Goal: Find specific page/section: Find specific page/section

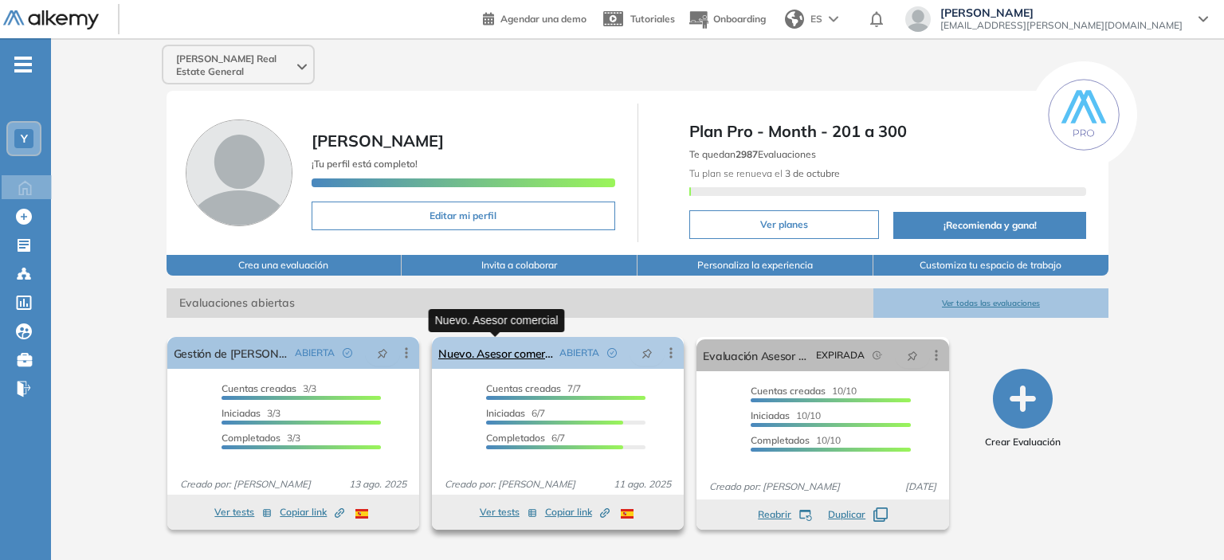
click at [521, 348] on link "Nuevo. Asesor comercial" at bounding box center [495, 353] width 115 height 32
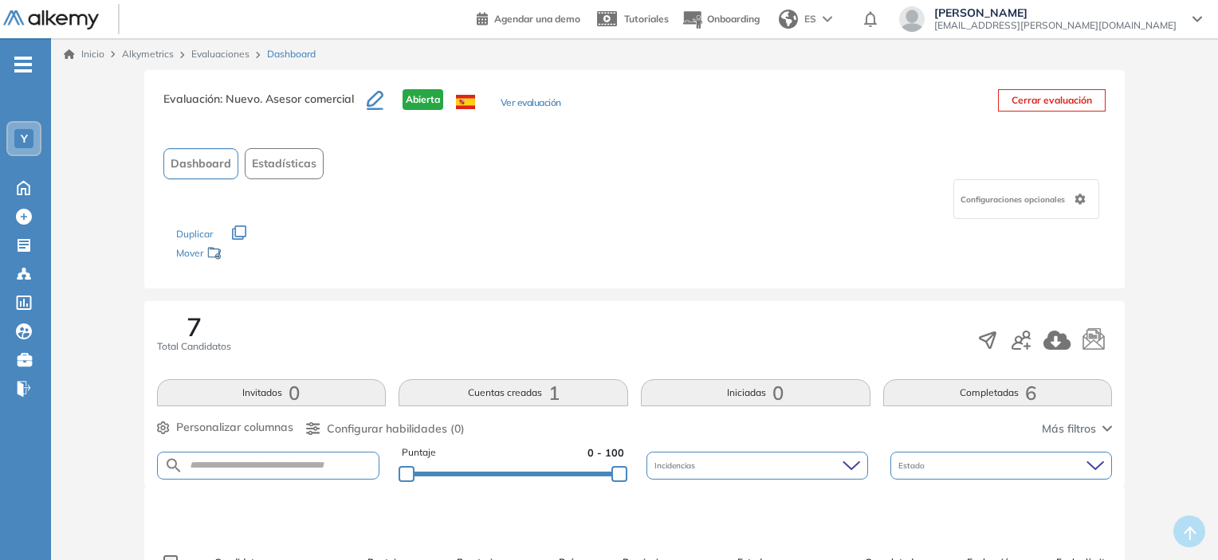
click at [999, 404] on button "Completadas 6" at bounding box center [998, 392] width 230 height 27
click at [507, 383] on button "Cuentas creadas 1" at bounding box center [514, 392] width 230 height 27
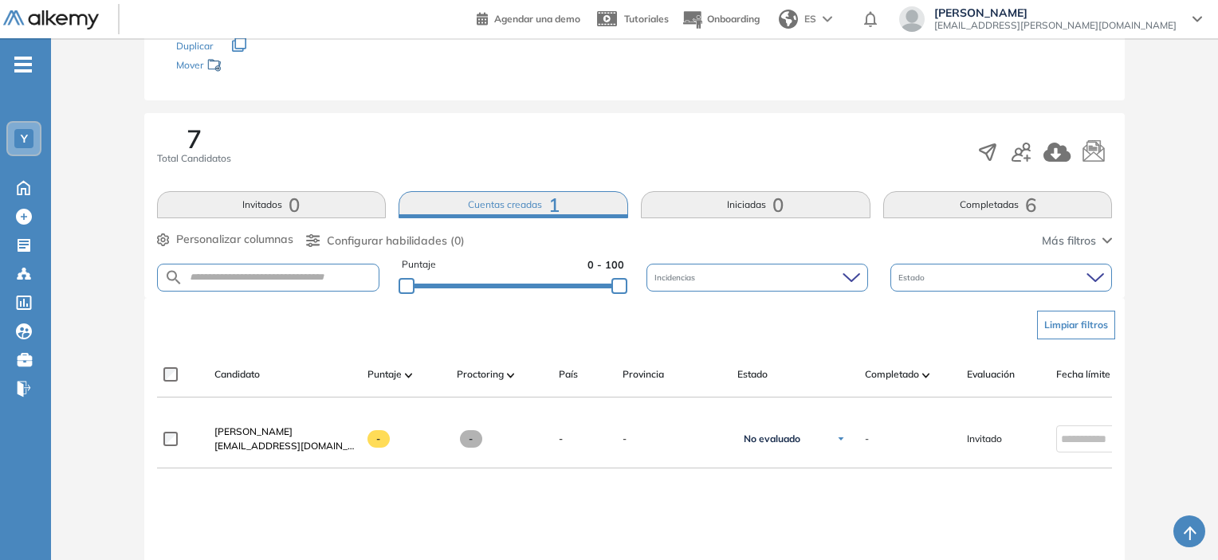
scroll to position [195, 0]
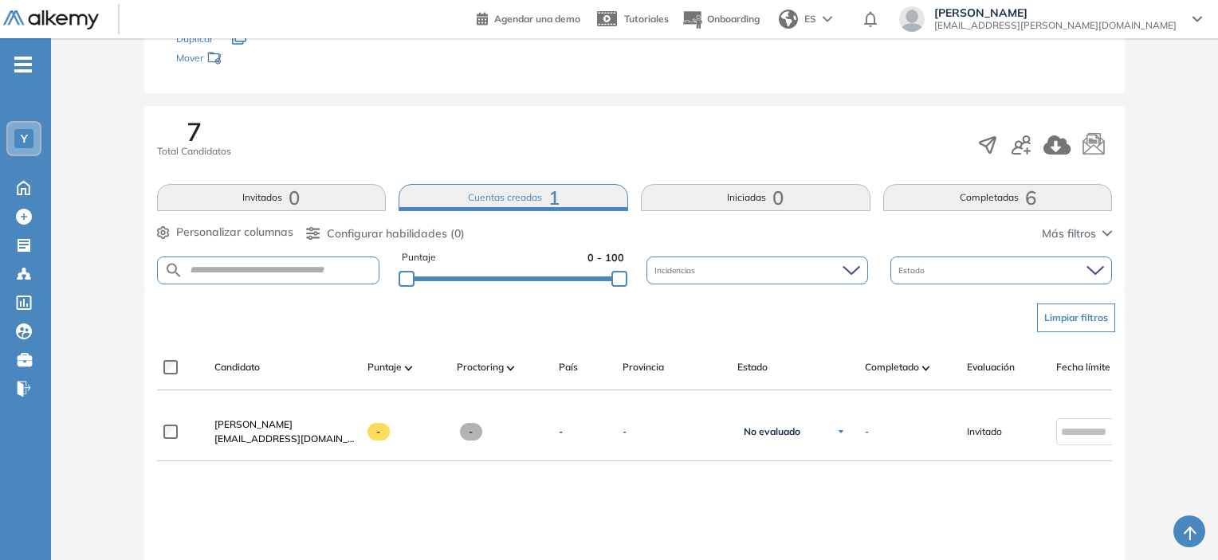
click at [1008, 197] on button "Completadas 6" at bounding box center [998, 197] width 230 height 27
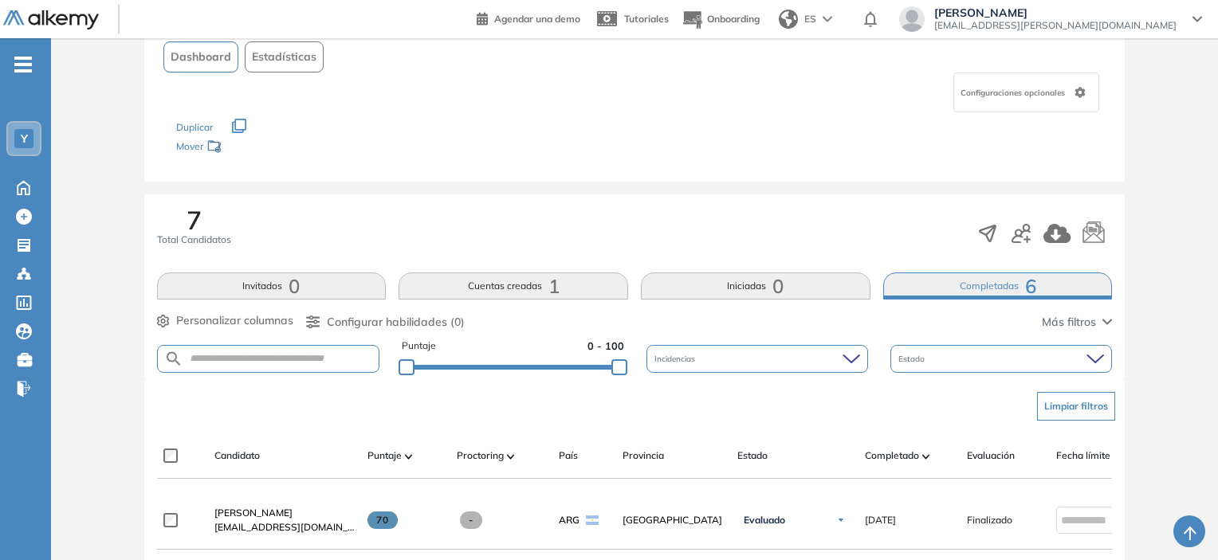
scroll to position [0, 0]
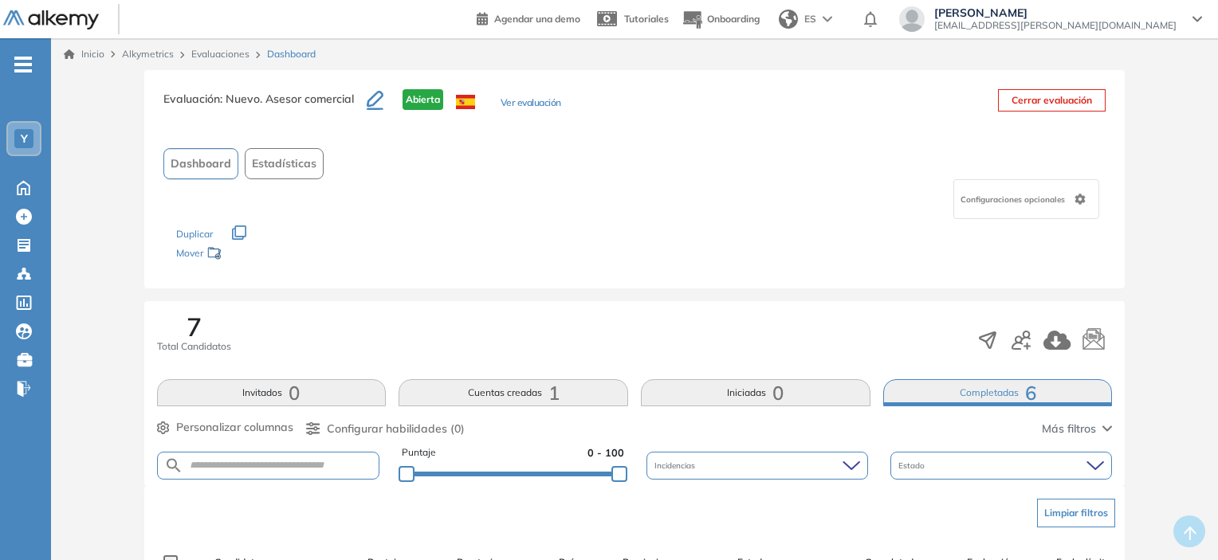
click at [90, 49] on link "Inicio" at bounding box center [84, 54] width 41 height 14
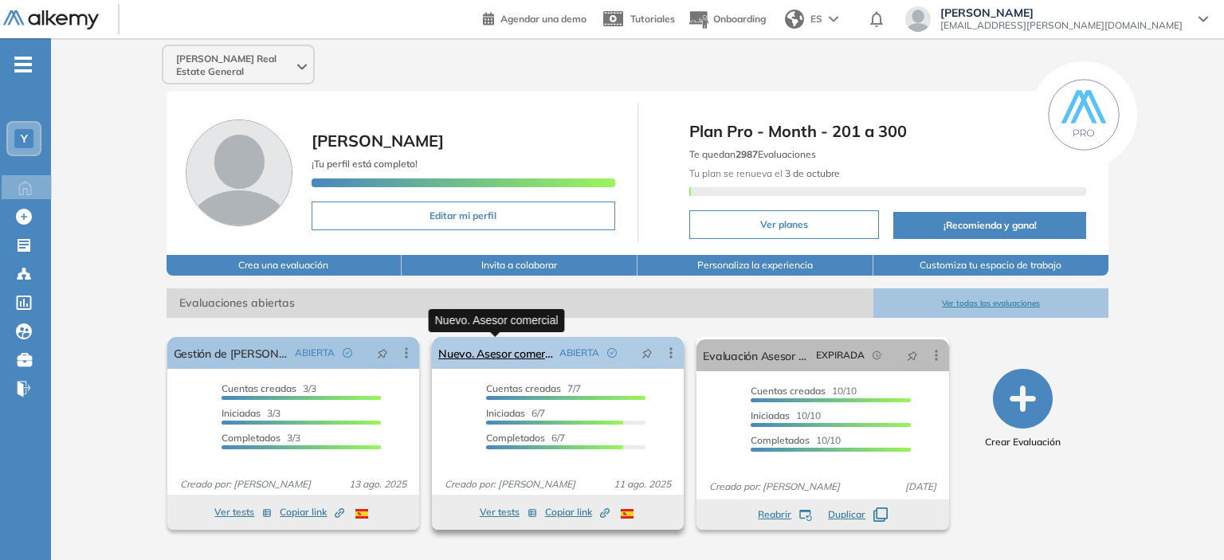
click at [514, 353] on link "Nuevo. Asesor comercial" at bounding box center [495, 353] width 115 height 32
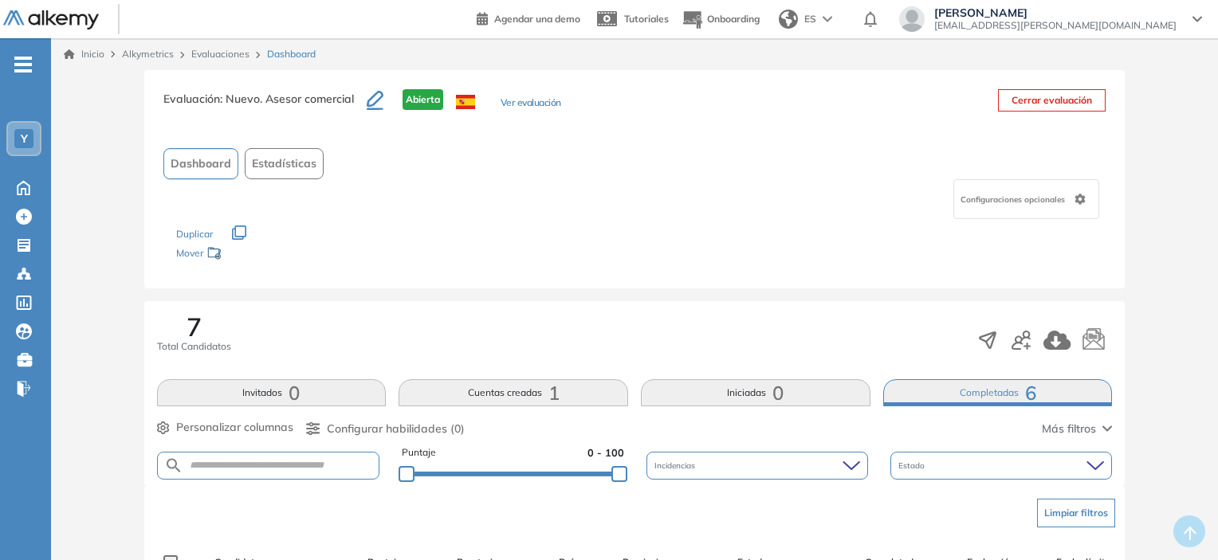
click at [105, 50] on div "Inicio Alkymetrics Evaluaciones Dashboard" at bounding box center [635, 54] width 1142 height 14
click at [102, 50] on link "Inicio" at bounding box center [84, 54] width 41 height 14
